Goal: Communication & Community: Answer question/provide support

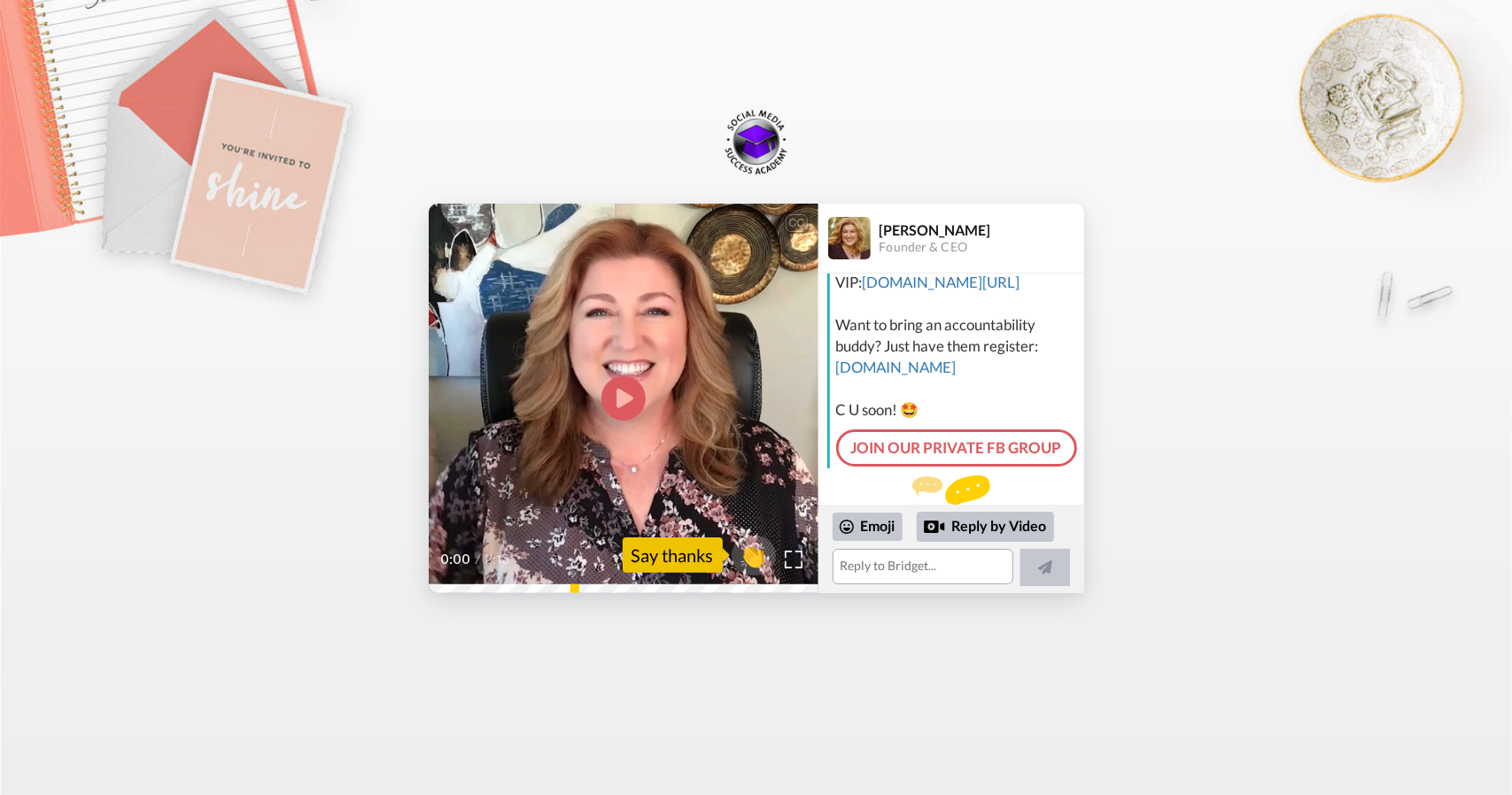
scroll to position [202, 0]
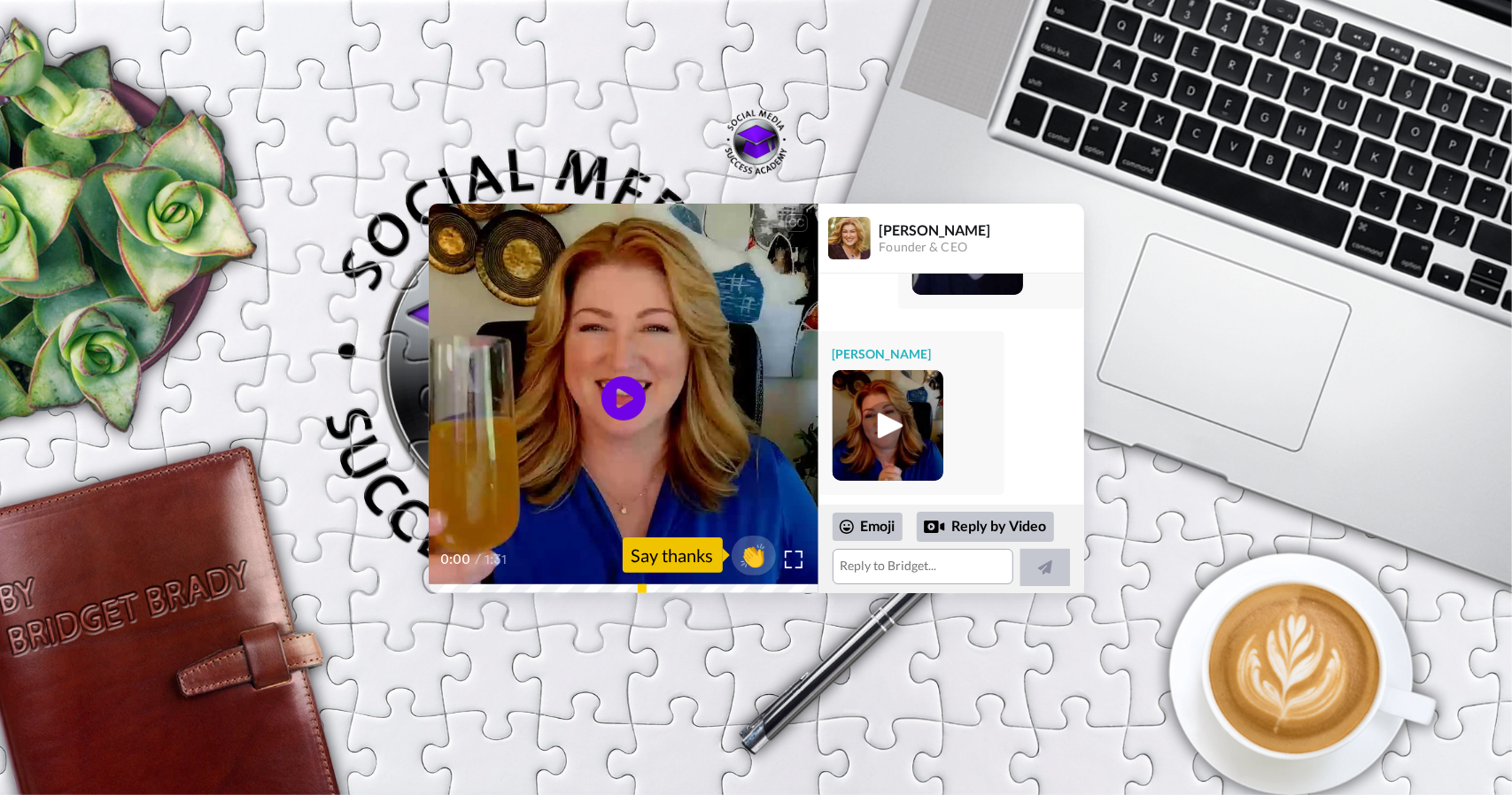
scroll to position [679, 0]
click at [940, 563] on textarea at bounding box center [923, 567] width 181 height 35
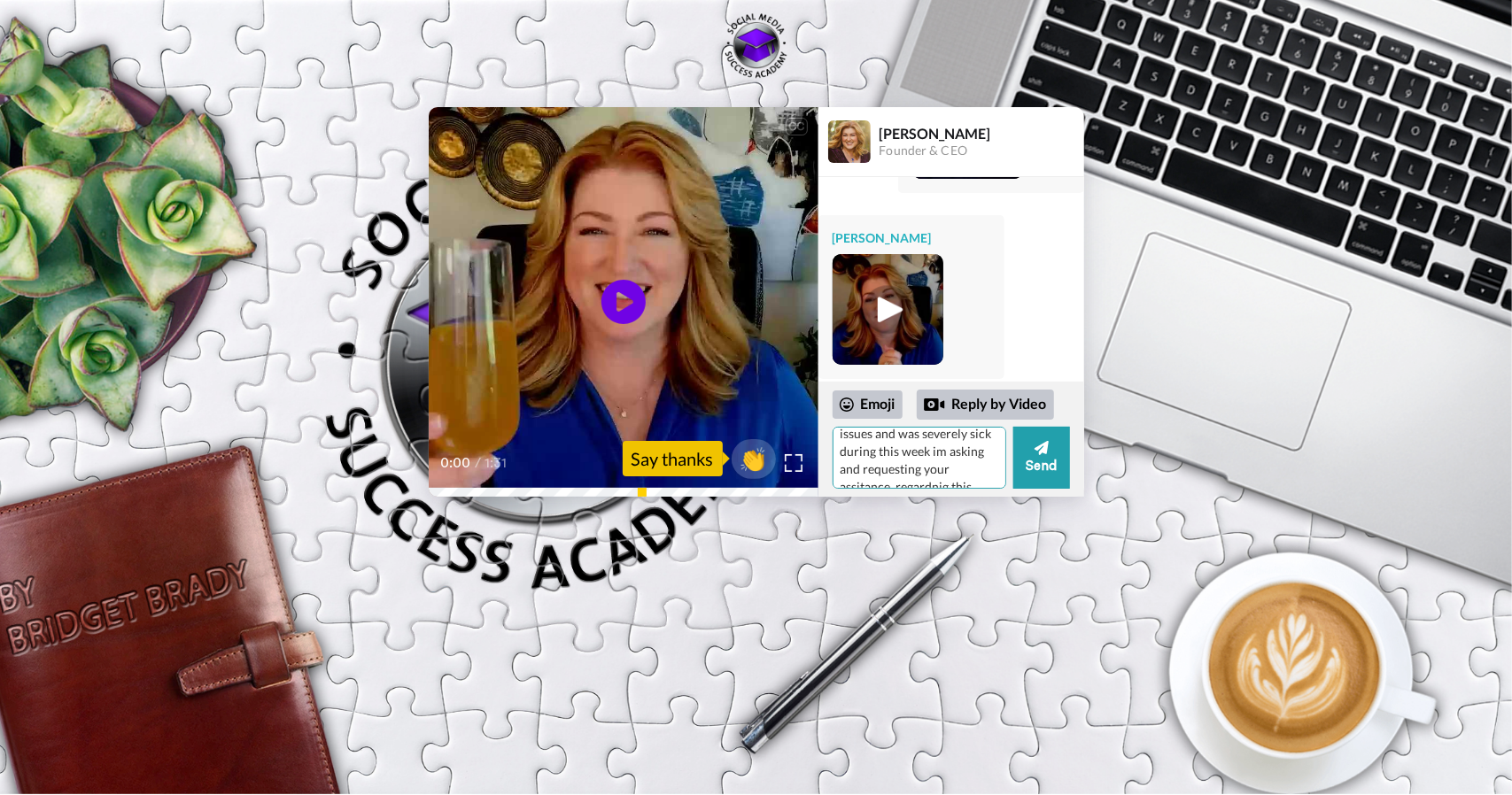
scroll to position [396, 0]
click at [930, 475] on textarea "[PERSON_NAME] this is the only way getting a hold of you i am reaching out due …" at bounding box center [919, 458] width 173 height 62
type textarea "[PERSON_NAME] this is the only way getting a hold of you i am reaching out due …"
click at [1060, 462] on button "Send" at bounding box center [1042, 458] width 57 height 62
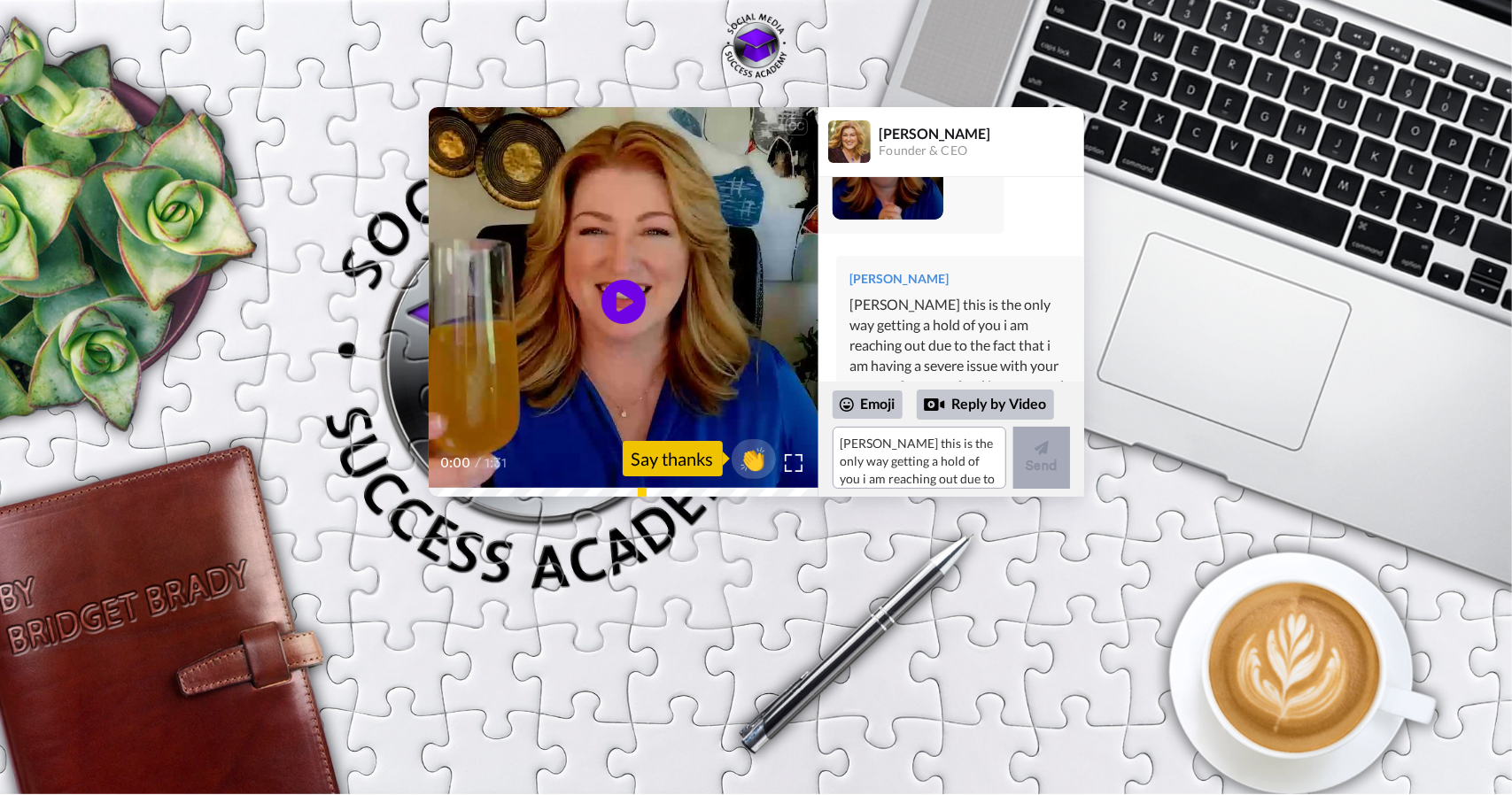
scroll to position [824, 0]
